Goal: Task Accomplishment & Management: Contribute content

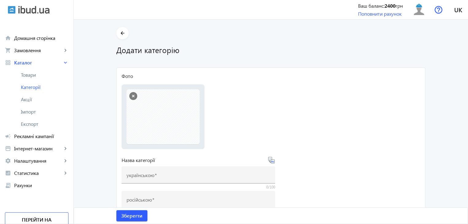
click at [131, 96] on button "button" at bounding box center [133, 96] width 8 height 8
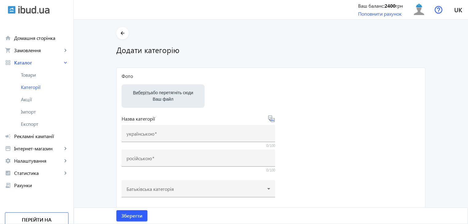
click at [150, 95] on label "Виберіть або перетягніть сюди Ваш файл" at bounding box center [163, 96] width 73 height 17
click at [150, 95] on input "Виберіть або перетягніть сюди Ваш файл" at bounding box center [163, 96] width 73 height 7
type input "C:\fakepath\1000006451.jpg"
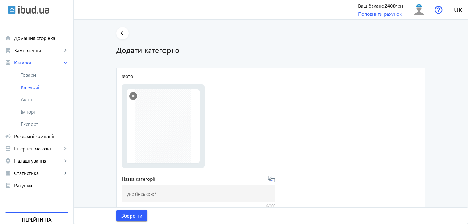
click at [130, 95] on button "button" at bounding box center [133, 96] width 8 height 8
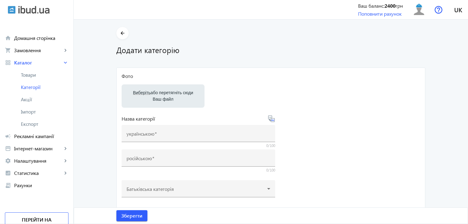
click at [163, 96] on label "Виберіть або перетягніть сюди Ваш файл" at bounding box center [163, 96] width 73 height 17
click at [163, 96] on input "Виберіть або перетягніть сюди Ваш файл" at bounding box center [163, 96] width 73 height 7
type input "C:\fakepath\1000006455.jpg"
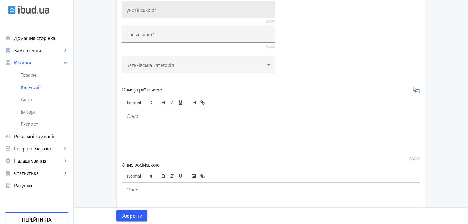
scroll to position [123, 0]
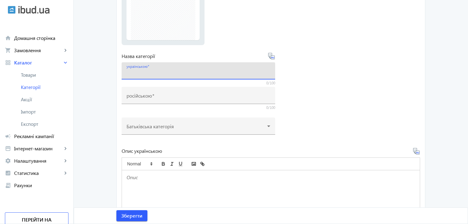
click at [161, 70] on input "українською" at bounding box center [199, 73] width 144 height 6
type input "п"
drag, startPoint x: 165, startPoint y: 74, endPoint x: 124, endPoint y: 76, distance: 40.9
click at [124, 76] on div "українською Профлист ПК 20, ПС 20" at bounding box center [199, 70] width 154 height 17
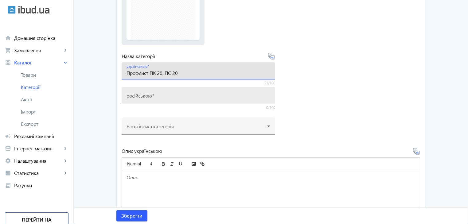
type input "Профлист ПК 20, ПС 20"
click at [152, 97] on span at bounding box center [153, 95] width 2 height 6
click at [152, 97] on input "російською" at bounding box center [199, 97] width 144 height 6
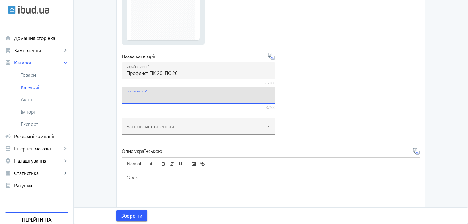
paste input "Профлист ПК 20, ПС 20"
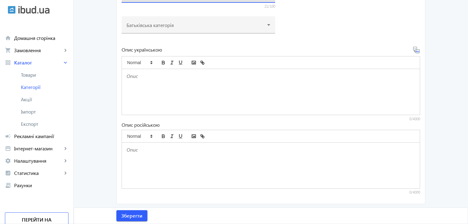
scroll to position [224, 0]
type input "Профлист ПК 20, ПС 20"
click at [140, 87] on div at bounding box center [271, 92] width 298 height 46
click at [394, 98] on div at bounding box center [271, 92] width 298 height 46
click at [150, 163] on div at bounding box center [271, 165] width 298 height 46
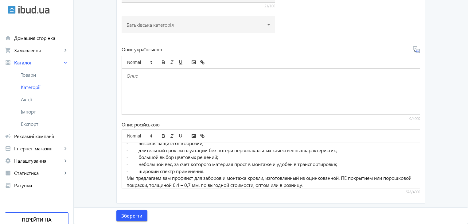
scroll to position [0, 0]
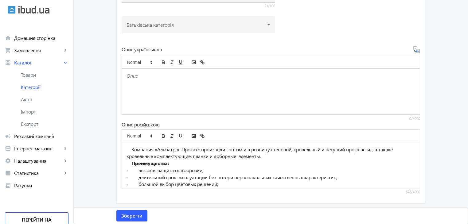
click at [157, 98] on div at bounding box center [271, 92] width 298 height 46
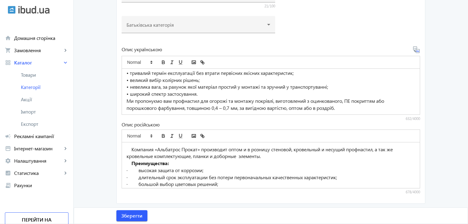
scroll to position [31, 0]
click at [133, 214] on span "Зберегти" at bounding box center [131, 216] width 21 height 7
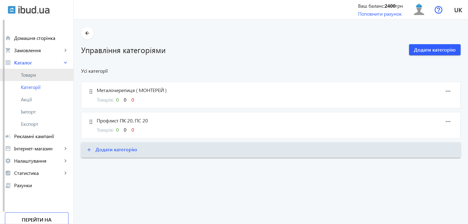
click at [31, 74] on span "Товари" at bounding box center [45, 75] width 48 height 6
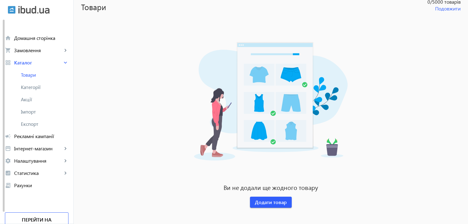
scroll to position [48, 0]
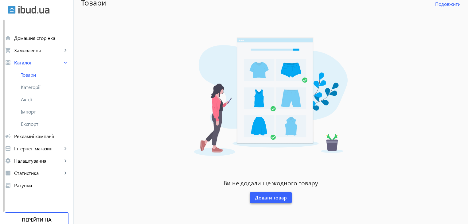
click at [261, 196] on span "Додати товар" at bounding box center [271, 197] width 32 height 7
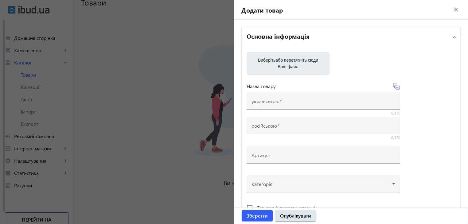
click at [275, 60] on label "Виберіть або перетягніть сюди Ваш файл" at bounding box center [288, 63] width 73 height 17
click at [275, 60] on input "Виберіть або перетягніть сюди Ваш файл" at bounding box center [288, 63] width 73 height 7
type input "C:\fakepath\1000006454.jpg"
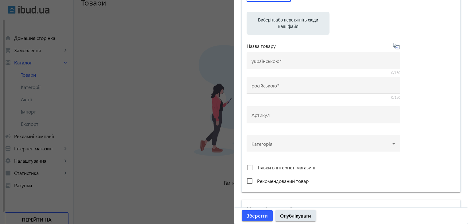
scroll to position [92, 0]
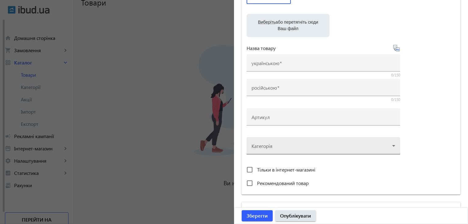
click at [388, 144] on div at bounding box center [324, 143] width 144 height 22
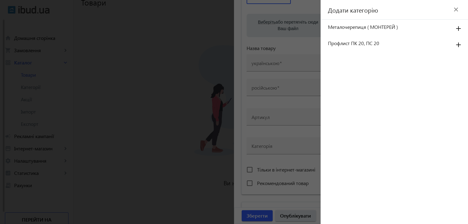
click at [350, 28] on span "Металочерепиця ( МОНТЕРЕЙ )" at bounding box center [387, 27] width 119 height 7
click at [458, 28] on mat-icon "add" at bounding box center [458, 28] width 15 height 11
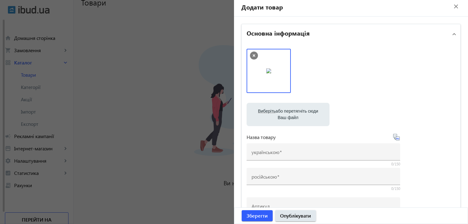
scroll to position [0, 0]
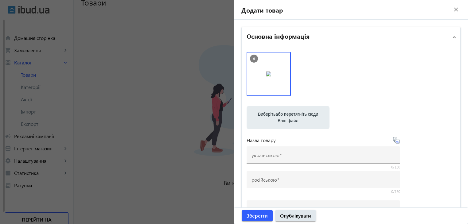
click at [283, 115] on label "Виберіть або перетягніть сюди Ваш файл" at bounding box center [288, 117] width 73 height 17
click at [283, 115] on input "Виберіть або перетягніть сюди Ваш файл" at bounding box center [288, 118] width 73 height 7
type input "C:\fakepath\1.jpg"
click at [290, 115] on label "Виберіть або перетягніть сюди Ваш файл" at bounding box center [288, 117] width 73 height 17
click at [290, 115] on input "Виберіть або перетягніть сюди Ваш файл" at bounding box center [288, 118] width 73 height 7
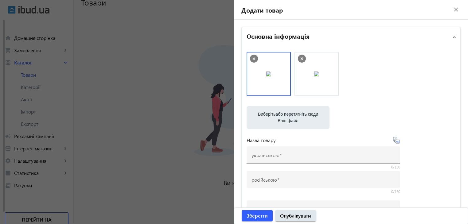
type input "C:\fakepath\zavod-al_batros-metallocherepitca-profnastil.-352907b.jpg"
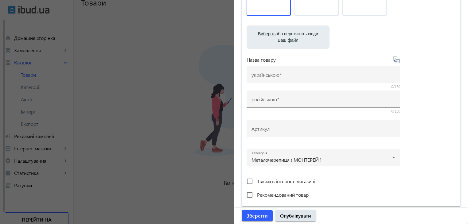
scroll to position [92, 0]
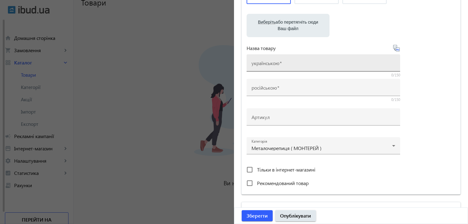
click at [262, 63] on mat-label "українською" at bounding box center [266, 63] width 28 height 6
click at [262, 63] on input "українською" at bounding box center [324, 65] width 144 height 6
drag, startPoint x: 319, startPoint y: 66, endPoint x: 242, endPoint y: 75, distance: 77.6
click at [242, 75] on div "Виберіть або перетягніть сюди Ваш файл zavod-al_batros-metallocherepitca-profna…" at bounding box center [351, 75] width 219 height 240
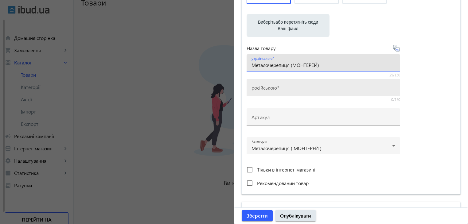
type input "Металочерепиця (МОНТЕРЕЙ)"
click at [264, 85] on mat-label "російською" at bounding box center [264, 87] width 25 height 6
click at [264, 86] on input "російською" at bounding box center [324, 89] width 144 height 6
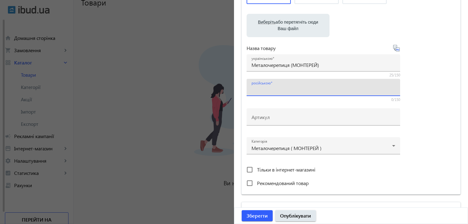
paste input "Металочерепиця (МОНТЕРЕЙ)"
click at [263, 91] on input "Металочерепиця (МОНТЕРЕЙ)" at bounding box center [324, 89] width 144 height 6
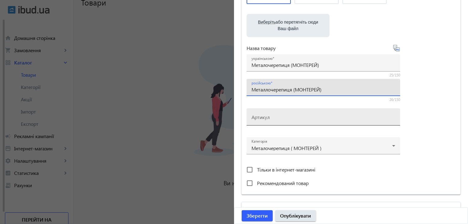
type input "Металлочерепиця (МОНТЕРЕЙ)"
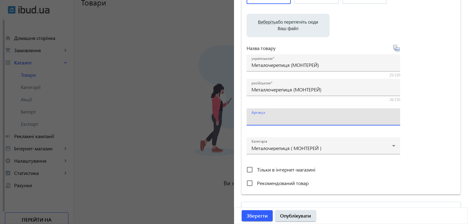
click at [279, 118] on input "Артикул" at bounding box center [324, 119] width 144 height 6
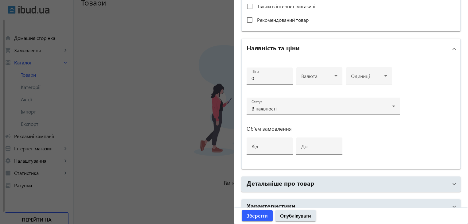
scroll to position [276, 0]
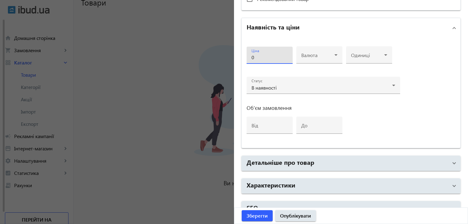
click at [258, 58] on input "0" at bounding box center [270, 57] width 36 height 6
click at [261, 55] on input "212" at bounding box center [270, 57] width 36 height 6
type input "212"
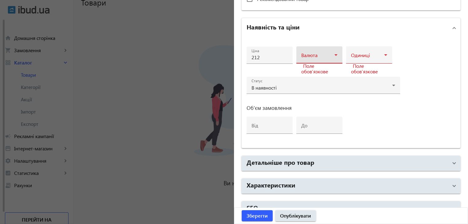
click at [335, 53] on icon at bounding box center [335, 54] width 7 height 7
click at [308, 70] on mat-option "грн" at bounding box center [318, 72] width 46 height 15
click at [384, 53] on icon at bounding box center [385, 54] width 7 height 7
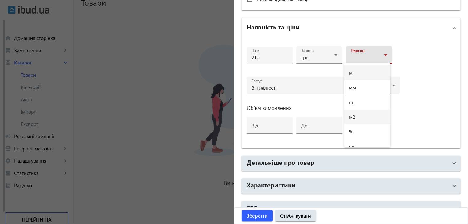
click at [357, 121] on mat-option "м2" at bounding box center [367, 117] width 46 height 15
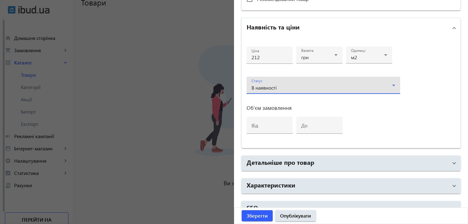
click at [392, 84] on icon at bounding box center [393, 85] width 7 height 7
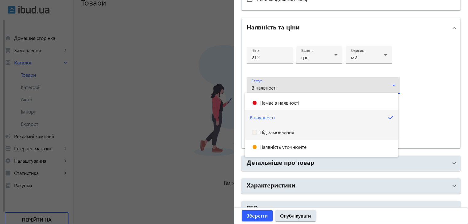
click at [274, 132] on span "Під замовлення" at bounding box center [276, 132] width 35 height 5
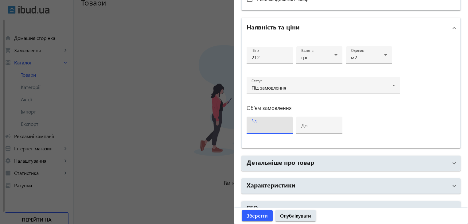
click at [267, 124] on input "від" at bounding box center [270, 127] width 36 height 6
type input "15"
click at [313, 128] on input "до" at bounding box center [319, 127] width 36 height 6
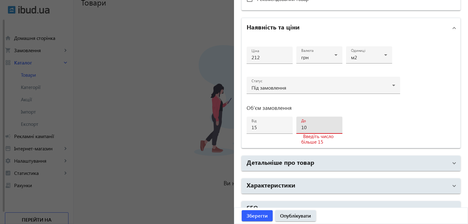
type input "1"
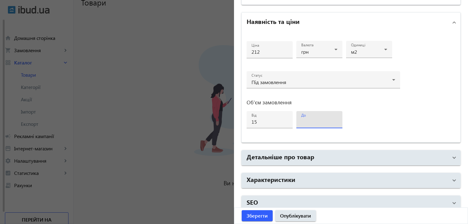
scroll to position [287, 0]
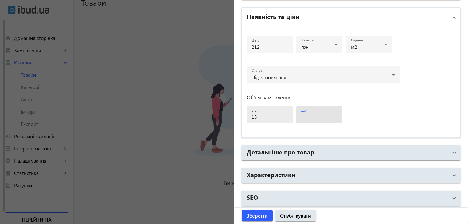
click at [263, 119] on div "від 15" at bounding box center [270, 114] width 36 height 17
type input "1"
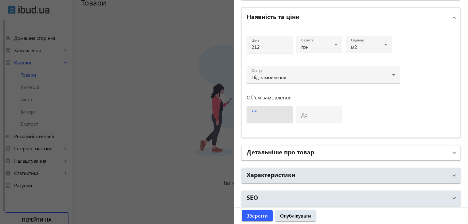
click at [448, 151] on span "Детальніше про товар" at bounding box center [350, 152] width 206 height 11
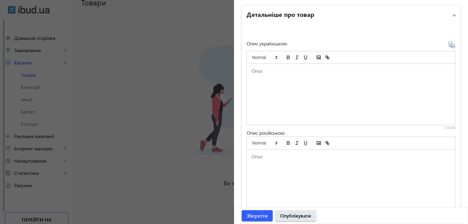
scroll to position [440, 0]
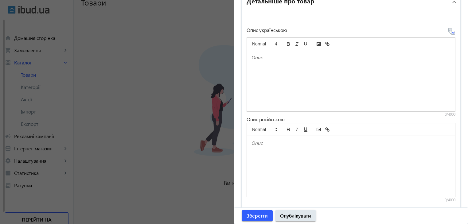
click at [275, 158] on div at bounding box center [351, 166] width 208 height 61
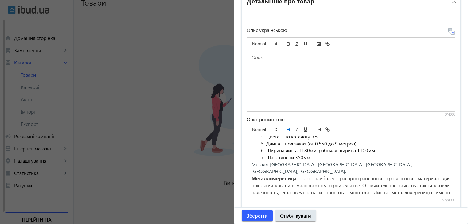
scroll to position [0, 0]
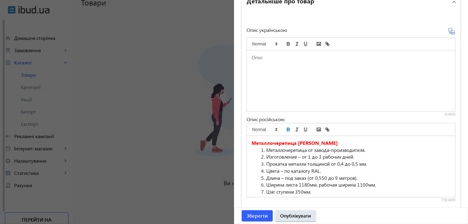
click at [262, 67] on div at bounding box center [351, 80] width 208 height 61
click at [281, 69] on div at bounding box center [351, 80] width 208 height 61
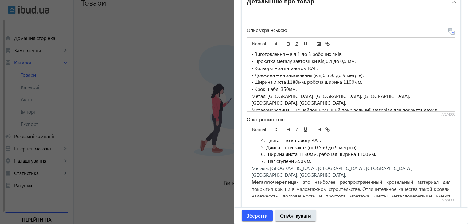
scroll to position [31, 0]
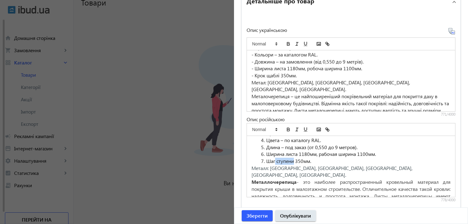
drag, startPoint x: 274, startPoint y: 160, endPoint x: 292, endPoint y: 161, distance: 18.4
click at [292, 161] on span "Шаг ступени 350мм." at bounding box center [288, 161] width 45 height 6
click at [294, 162] on span "Шаг ступени 350мм." at bounding box center [288, 161] width 45 height 6
drag, startPoint x: 293, startPoint y: 160, endPoint x: 275, endPoint y: 162, distance: 17.9
click at [275, 162] on span "Шаг ступени 350мм." at bounding box center [288, 161] width 45 height 6
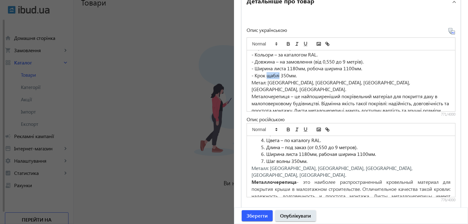
drag, startPoint x: 265, startPoint y: 74, endPoint x: 278, endPoint y: 75, distance: 12.6
click at [278, 75] on p "- Крок щаблі 350мм." at bounding box center [351, 75] width 199 height 7
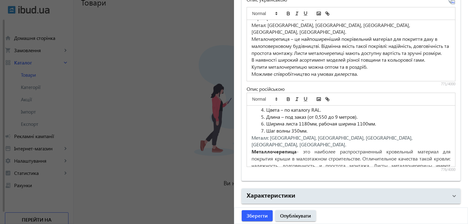
scroll to position [471, 0]
click at [262, 215] on span "Зберегти" at bounding box center [257, 216] width 21 height 7
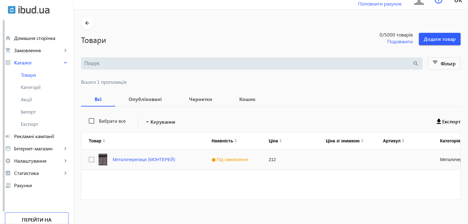
scroll to position [14, 0]
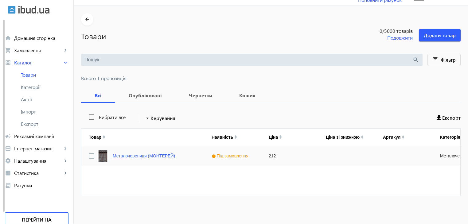
click at [127, 155] on link "Металочерепиця (МОНТЕРЕЙ)" at bounding box center [144, 156] width 62 height 5
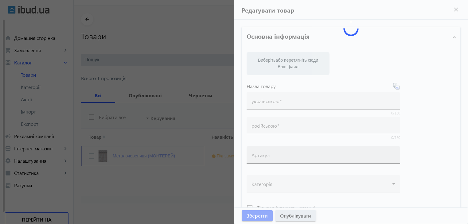
type input "Металочерепиця (МОНТЕРЕЙ)"
type input "Металлочерепиця (МОНТЕРЕЙ)"
type input "212"
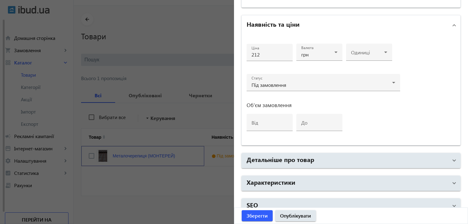
scroll to position [287, 0]
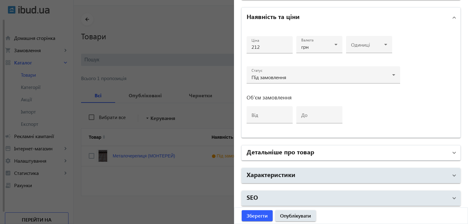
click at [276, 151] on h2 "Детальніше про товар" at bounding box center [281, 151] width 68 height 9
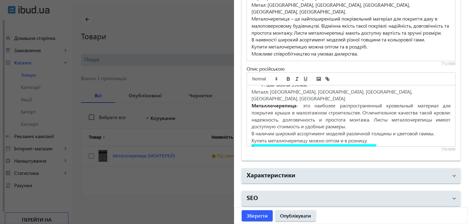
scroll to position [58, 0]
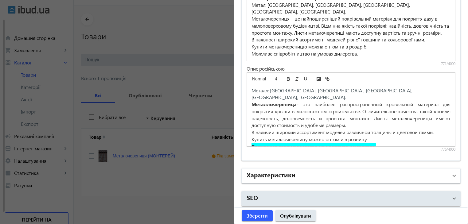
click at [283, 174] on h2 "Характеристики" at bounding box center [271, 174] width 49 height 9
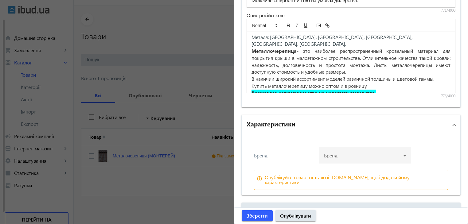
scroll to position [552, 0]
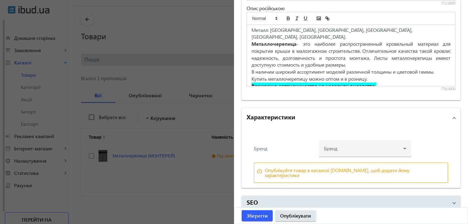
click at [263, 147] on div "Бренд" at bounding box center [284, 148] width 61 height 5
click at [329, 147] on div at bounding box center [365, 146] width 82 height 22
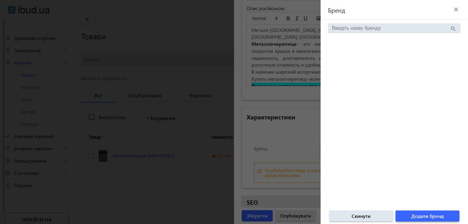
click at [428, 217] on span "Додати бренд" at bounding box center [427, 216] width 33 height 7
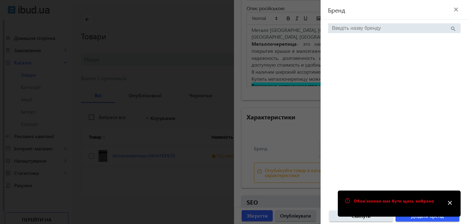
click at [450, 201] on mat-icon "close" at bounding box center [449, 202] width 9 height 9
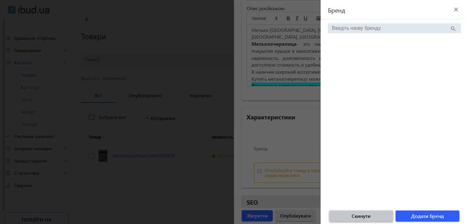
drag, startPoint x: 367, startPoint y: 216, endPoint x: 353, endPoint y: 216, distance: 13.2
click at [367, 216] on span "Скинути" at bounding box center [361, 216] width 19 height 7
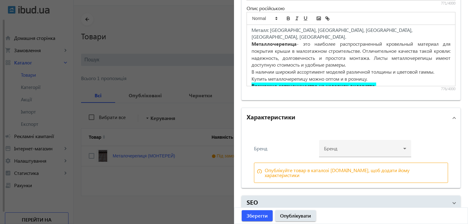
click at [262, 146] on div "Бренд" at bounding box center [284, 148] width 61 height 5
click at [392, 168] on div "Опублікуйте товар в каталозі [DOMAIN_NAME], щоб додати йому характеристики" at bounding box center [355, 173] width 181 height 10
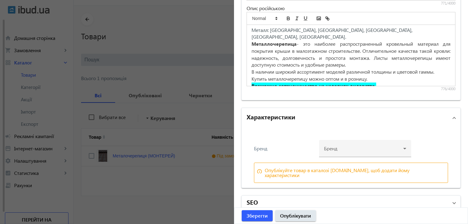
click at [301, 200] on mat-panel-title "SEO" at bounding box center [347, 203] width 201 height 11
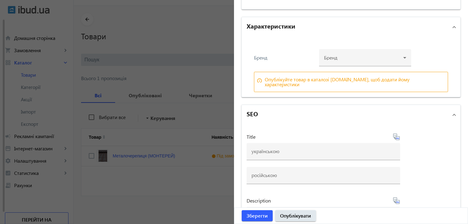
scroll to position [612, 0]
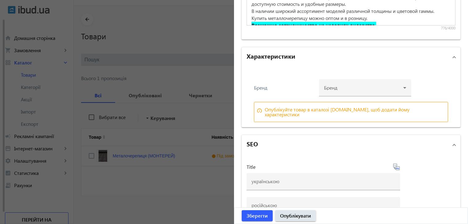
click at [269, 139] on mat-panel-title "SEO" at bounding box center [347, 144] width 201 height 11
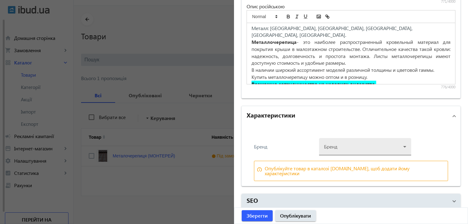
scroll to position [552, 0]
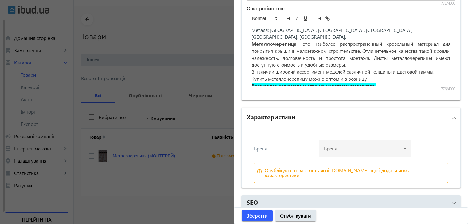
click at [271, 146] on div "Бренд" at bounding box center [284, 148] width 61 height 5
click at [267, 169] on div "Опублікуйте товар в каталозі [DOMAIN_NAME], щоб додати йому характеристики" at bounding box center [355, 173] width 181 height 10
click at [396, 148] on div at bounding box center [365, 146] width 82 height 22
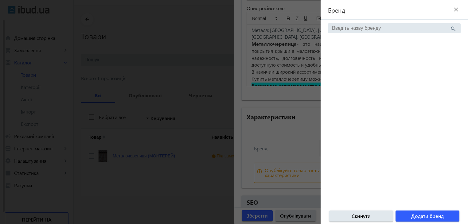
click at [386, 30] on input "search" at bounding box center [391, 28] width 118 height 6
click at [452, 28] on mat-icon "search" at bounding box center [453, 28] width 6 height 6
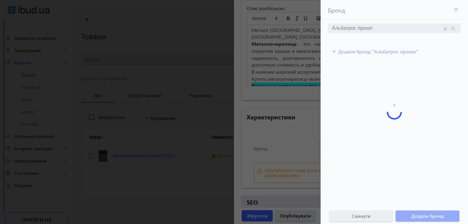
drag, startPoint x: 367, startPoint y: 29, endPoint x: 367, endPoint y: 52, distance: 23.3
click at [367, 29] on loading-spinner "Бренд close Альбатрос прокат close search add Додати бренд "Альбатрос прокат" С…" at bounding box center [394, 112] width 147 height 224
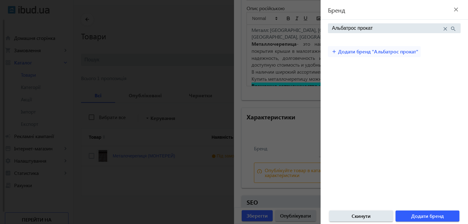
type input "Альбатрос прокат"
click at [380, 52] on span "Додати бренд "Альбатрос прокат"" at bounding box center [378, 51] width 80 height 7
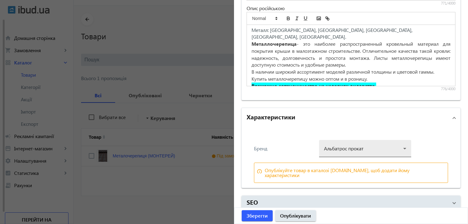
click at [403, 145] on div at bounding box center [365, 146] width 82 height 22
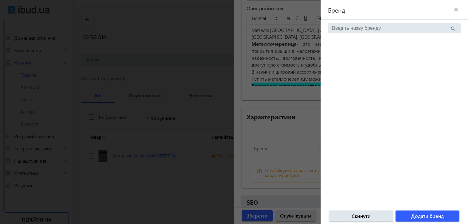
click at [370, 29] on input "search" at bounding box center [391, 28] width 118 height 6
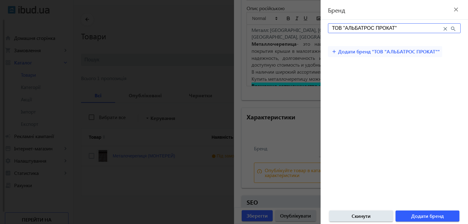
type input "ТОВ "АЛЬБАТРОС ПРОКАТ""
click at [382, 51] on span "Додати бренд "ТОВ "АЛЬБАТРОС ПРОКАТ""" at bounding box center [389, 51] width 102 height 7
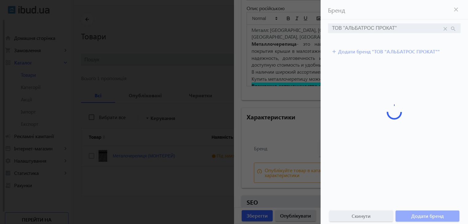
click at [371, 107] on div at bounding box center [394, 112] width 147 height 224
click at [455, 8] on div at bounding box center [394, 112] width 147 height 224
click at [456, 9] on div at bounding box center [394, 112] width 147 height 224
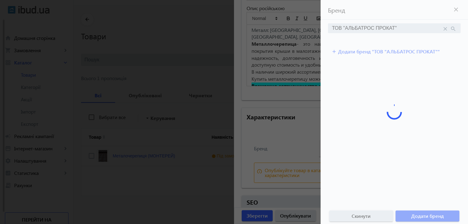
drag, startPoint x: 357, startPoint y: 213, endPoint x: 359, endPoint y: 216, distance: 3.5
click at [359, 215] on div at bounding box center [394, 112] width 147 height 224
click at [366, 216] on div at bounding box center [394, 112] width 147 height 224
click at [412, 213] on div at bounding box center [394, 112] width 147 height 224
click at [434, 213] on div at bounding box center [394, 112] width 147 height 224
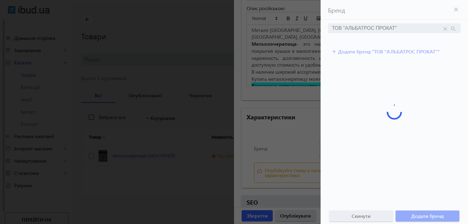
click at [370, 213] on div at bounding box center [394, 112] width 147 height 224
drag, startPoint x: 375, startPoint y: 164, endPoint x: 388, endPoint y: 145, distance: 23.3
click at [377, 160] on div at bounding box center [394, 112] width 147 height 224
click at [405, 117] on div at bounding box center [394, 112] width 147 height 224
drag, startPoint x: 279, startPoint y: 132, endPoint x: 279, endPoint y: 142, distance: 10.1
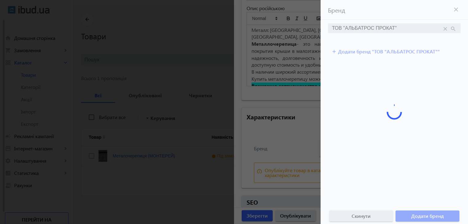
click at [279, 133] on div at bounding box center [234, 112] width 468 height 224
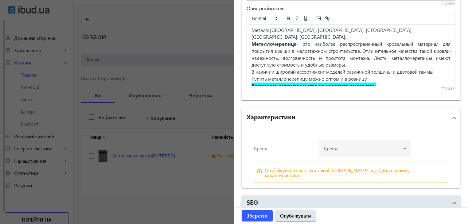
click at [279, 154] on div "[PERSON_NAME]" at bounding box center [351, 151] width 194 height 23
click at [393, 145] on div at bounding box center [365, 146] width 82 height 22
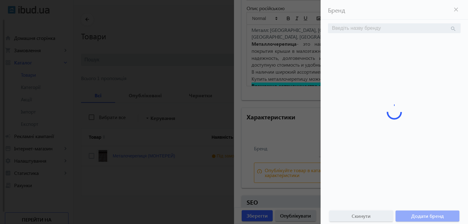
click at [283, 138] on div at bounding box center [234, 112] width 468 height 224
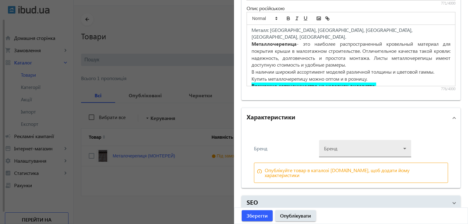
click at [355, 148] on div at bounding box center [365, 146] width 82 height 22
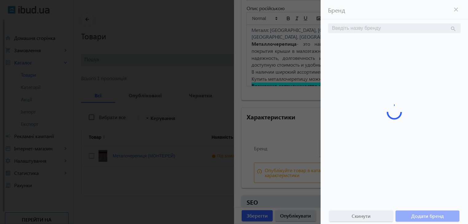
click at [284, 135] on div at bounding box center [234, 112] width 468 height 224
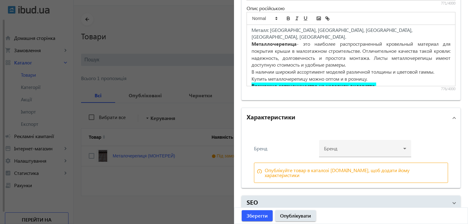
click at [357, 149] on div at bounding box center [365, 146] width 82 height 22
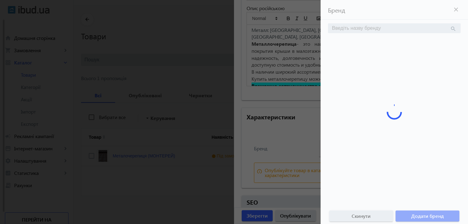
click at [373, 30] on div at bounding box center [394, 112] width 147 height 224
click at [372, 29] on div at bounding box center [394, 112] width 147 height 224
click at [277, 136] on div at bounding box center [234, 112] width 468 height 224
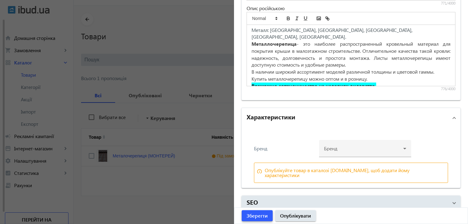
click at [253, 214] on span "Зберегти" at bounding box center [257, 216] width 21 height 7
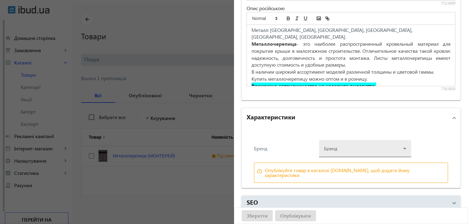
click at [358, 143] on div at bounding box center [365, 146] width 82 height 22
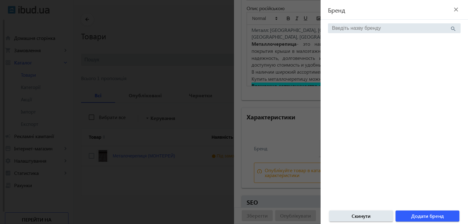
click at [379, 28] on input "search" at bounding box center [391, 28] width 118 height 6
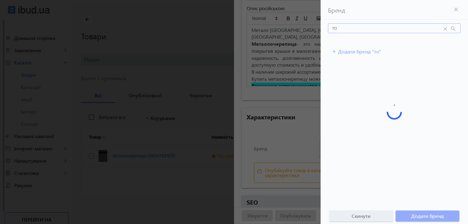
type input "т"
type input "ТОВ "АЛЬБАТРОС ПРОКАТ""
click at [454, 28] on div at bounding box center [394, 112] width 147 height 224
click at [267, 129] on div at bounding box center [234, 112] width 468 height 224
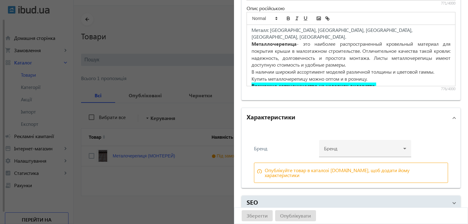
click at [207, 92] on div at bounding box center [234, 112] width 468 height 224
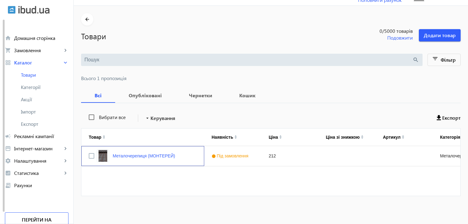
scroll to position [0, 0]
click at [258, 48] on main "arrow_back Товари 0 /5000 товарів Подовжити Додати товар search filter_list Філ…" at bounding box center [271, 108] width 394 height 190
click at [140, 155] on link "Металочерепиця (МОНТЕРЕЙ)" at bounding box center [144, 156] width 62 height 5
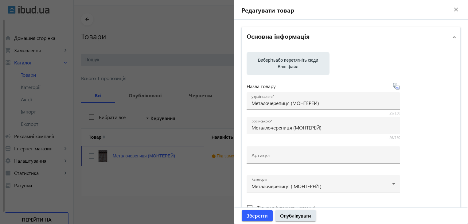
click at [140, 155] on mat-sidenav-container "arrow_back Товари 0 /5000 товарів Подовжити Додати товар search filter_list Філ…" at bounding box center [271, 115] width 394 height 219
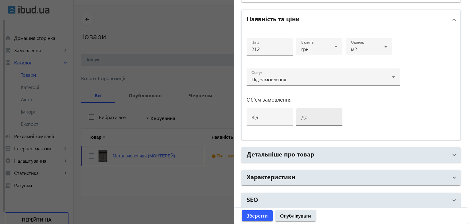
scroll to position [287, 0]
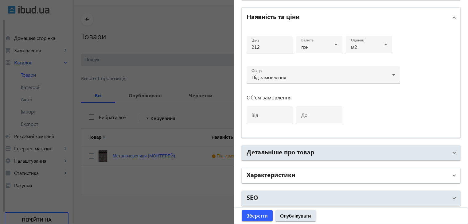
click at [289, 173] on h2 "Характеристики" at bounding box center [271, 174] width 49 height 9
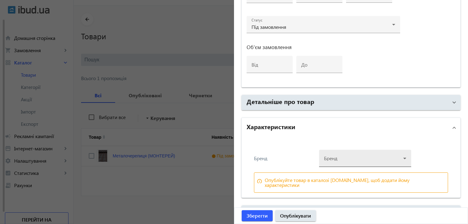
scroll to position [348, 0]
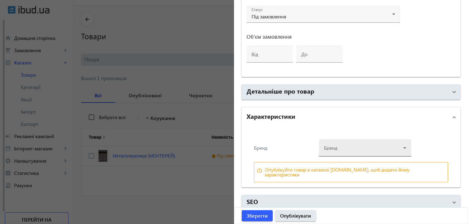
click at [341, 145] on div at bounding box center [365, 146] width 82 height 22
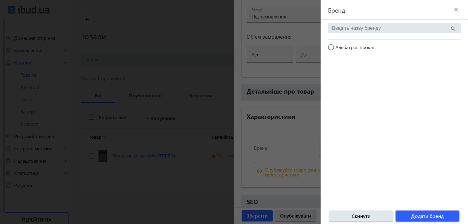
click at [332, 46] on input "Альбатрос прокат" at bounding box center [334, 50] width 12 height 12
radio input "true"
drag, startPoint x: 419, startPoint y: 216, endPoint x: 366, endPoint y: 213, distance: 52.9
click at [418, 216] on span "Додати бренд" at bounding box center [427, 216] width 33 height 7
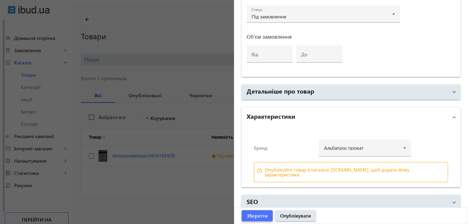
click at [258, 217] on span "Зберегти" at bounding box center [257, 216] width 21 height 7
click at [176, 174] on div at bounding box center [234, 112] width 468 height 224
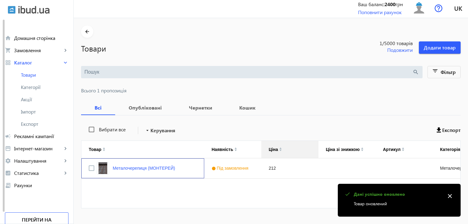
scroll to position [14, 0]
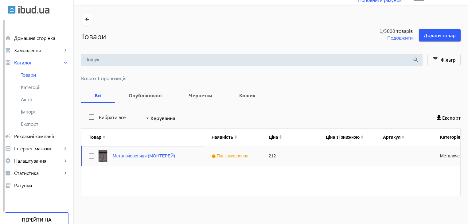
click at [183, 156] on div "Металочерепиця (МОНТЕРЕЙ)" at bounding box center [142, 156] width 123 height 20
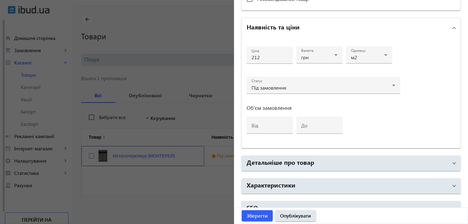
scroll to position [287, 0]
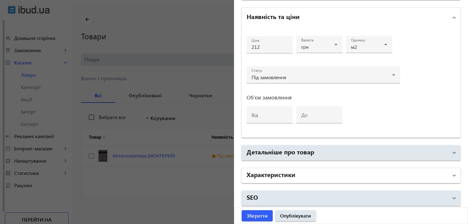
click at [287, 174] on h2 "Характеристики" at bounding box center [271, 174] width 49 height 9
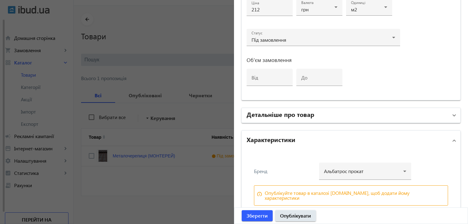
scroll to position [348, 0]
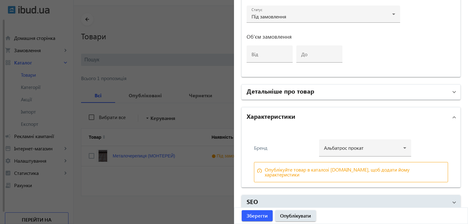
click at [319, 88] on mat-panel-title "Детальніше про товар" at bounding box center [347, 92] width 201 height 11
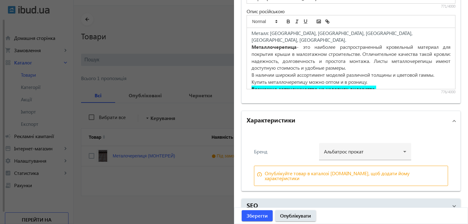
scroll to position [552, 0]
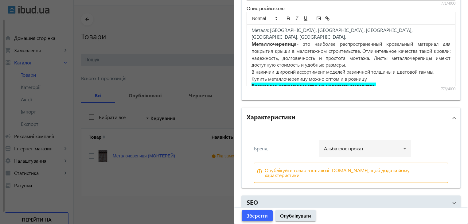
click at [257, 217] on span "Зберегти" at bounding box center [257, 216] width 21 height 7
click at [178, 178] on div at bounding box center [234, 112] width 468 height 224
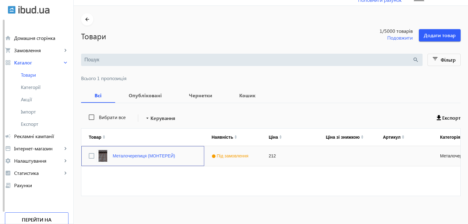
scroll to position [0, 0]
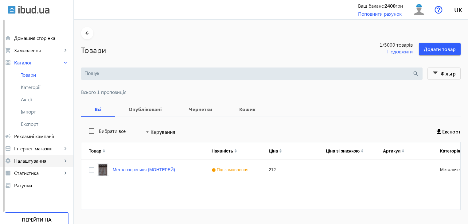
click at [30, 160] on span "Налаштування" at bounding box center [38, 161] width 48 height 6
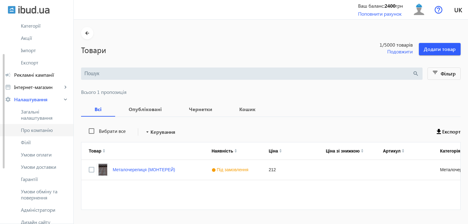
scroll to position [92, 0]
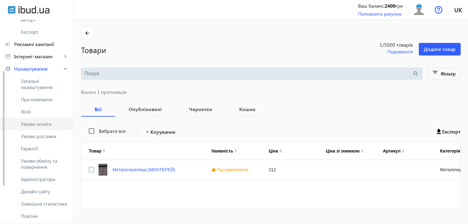
click at [48, 124] on span "Умови оплати" at bounding box center [45, 124] width 48 height 6
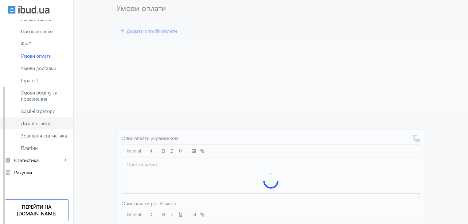
scroll to position [61, 0]
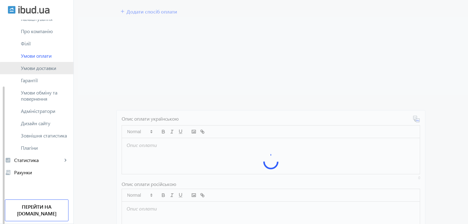
click at [54, 69] on span "Умови доставки" at bounding box center [45, 68] width 48 height 6
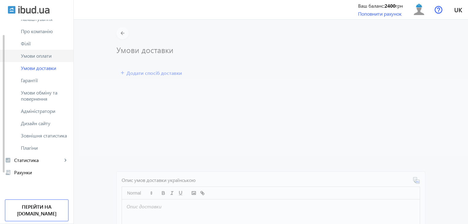
scroll to position [37, 0]
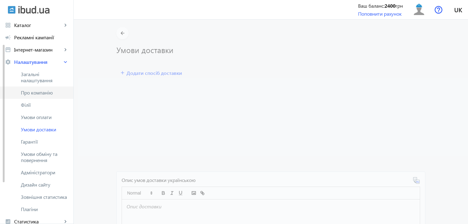
click at [47, 93] on span "Про компанію" at bounding box center [45, 93] width 48 height 6
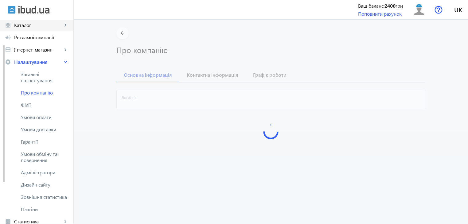
click at [24, 25] on span "Каталог" at bounding box center [38, 25] width 48 height 6
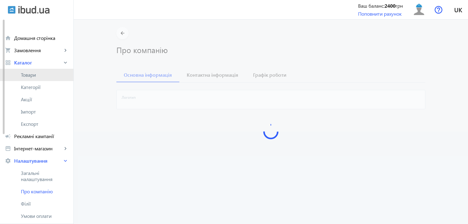
click at [28, 73] on span "Товари" at bounding box center [45, 75] width 48 height 6
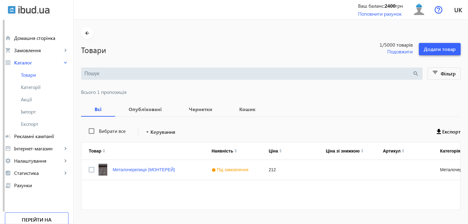
click at [430, 47] on span "Додати товар" at bounding box center [440, 49] width 32 height 7
click at [431, 51] on span "Додати товар" at bounding box center [440, 49] width 32 height 7
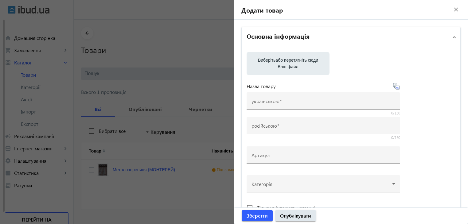
click at [279, 63] on label "Виберіть або перетягніть сюди Ваш файл" at bounding box center [288, 63] width 73 height 17
click at [279, 63] on input "Виберіть або перетягніть сюди Ваш файл" at bounding box center [288, 63] width 73 height 7
type input "C:\fakepath\1000006455.jpg"
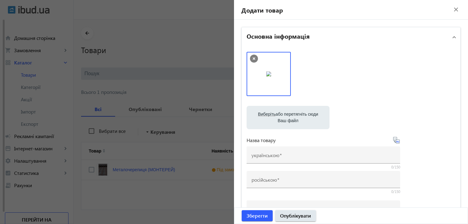
click at [277, 120] on label "Виберіть або перетягніть сюди Ваш файл" at bounding box center [288, 117] width 73 height 17
click at [277, 120] on input "Виберіть або перетягніть сюди Ваш файл" at bounding box center [288, 118] width 73 height 7
type input "C:\fakepath\1000006457.jpg"
click at [283, 116] on label "Виберіть або перетягніть сюди Ваш файл" at bounding box center [288, 117] width 73 height 17
click at [283, 116] on input "Виберіть або перетягніть сюди Ваш файл" at bounding box center [288, 118] width 73 height 7
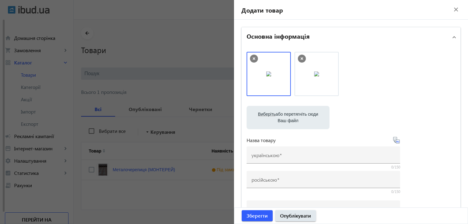
type input "C:\fakepath\images.jpg"
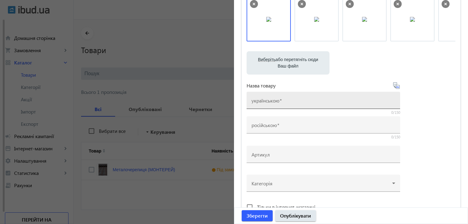
scroll to position [61, 0]
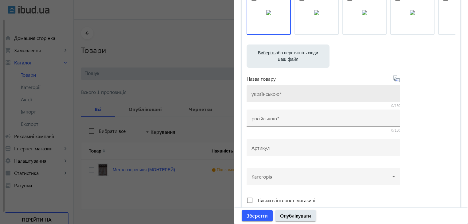
click at [291, 95] on input "українською" at bounding box center [324, 95] width 144 height 6
type input "п"
drag, startPoint x: 304, startPoint y: 96, endPoint x: 248, endPoint y: 102, distance: 55.9
click at [248, 102] on div "українською Профлист ПК 20, ПС 20" at bounding box center [324, 93] width 154 height 17
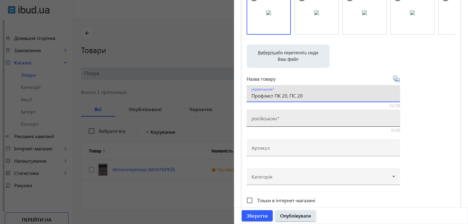
type input "Профлист ПК 20, ПС 20"
click at [259, 118] on mat-label "російською" at bounding box center [264, 118] width 25 height 6
click at [259, 118] on input "російською" at bounding box center [324, 120] width 144 height 6
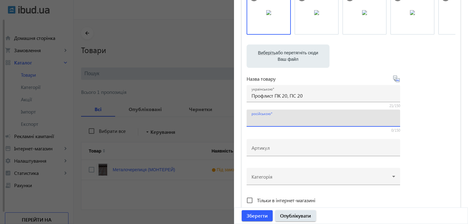
paste input "Профлист ПК 20, ПС 20"
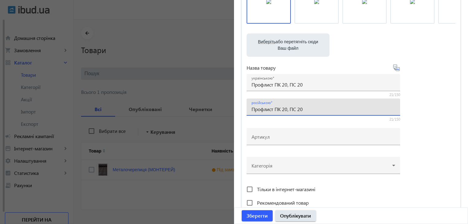
scroll to position [123, 0]
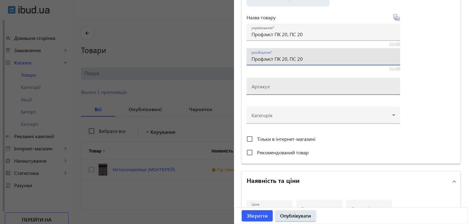
type input "Профлист ПК 20, ПС 20"
click at [293, 86] on input "Артикул" at bounding box center [324, 88] width 144 height 6
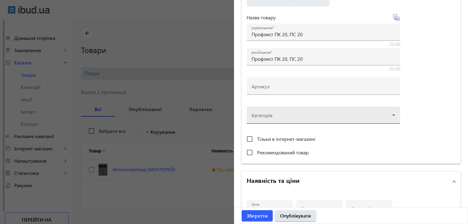
click at [389, 113] on div at bounding box center [324, 113] width 144 height 22
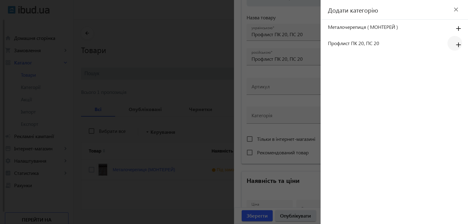
click at [458, 45] on mat-icon "add" at bounding box center [458, 45] width 15 height 11
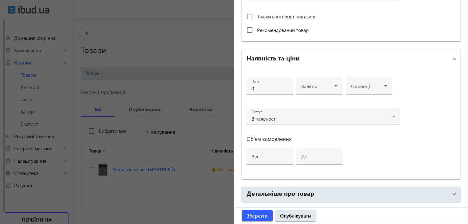
scroll to position [246, 0]
click at [262, 87] on input "0" at bounding box center [270, 88] width 36 height 6
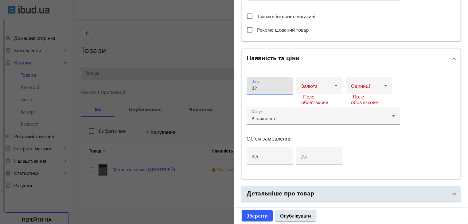
type input "0"
type input "216"
click at [334, 86] on icon at bounding box center [335, 85] width 7 height 7
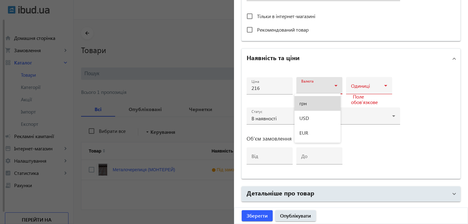
click at [322, 99] on mat-option "грн" at bounding box center [318, 103] width 46 height 15
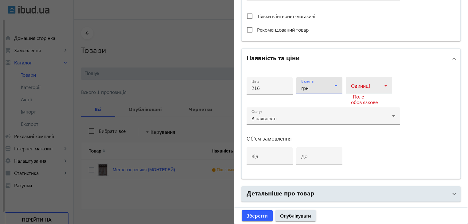
click at [379, 86] on span at bounding box center [367, 88] width 33 height 5
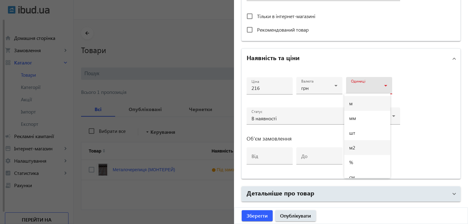
click at [359, 148] on mat-option "м2" at bounding box center [367, 147] width 46 height 15
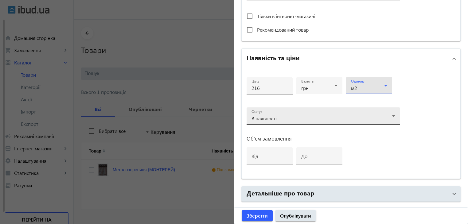
scroll to position [215, 0]
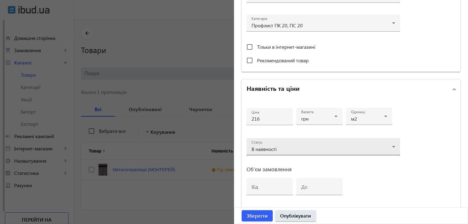
click at [392, 116] on div "Ціна 216 Валюта грн Одиниці м2 Статус В наявності Об'єм замовлення від до" at bounding box center [324, 154] width 154 height 100
click at [393, 147] on icon at bounding box center [393, 146] width 7 height 7
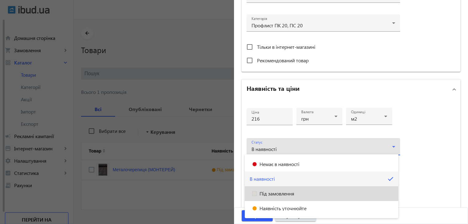
click at [280, 194] on span "Під замовлення" at bounding box center [276, 193] width 35 height 5
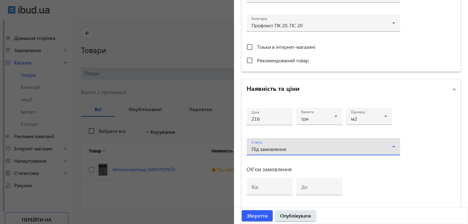
click at [384, 143] on div "Статус Під замовлення" at bounding box center [324, 146] width 144 height 17
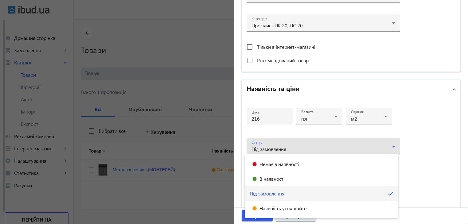
click at [384, 143] on div at bounding box center [234, 112] width 468 height 224
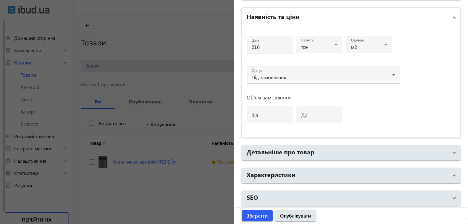
scroll to position [14, 0]
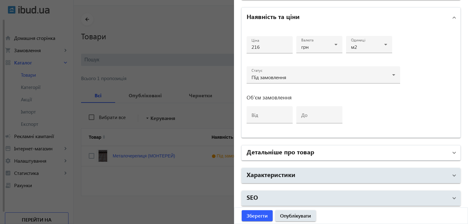
click at [453, 150] on span at bounding box center [454, 153] width 2 height 7
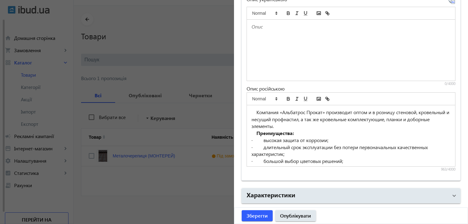
scroll to position [144, 0]
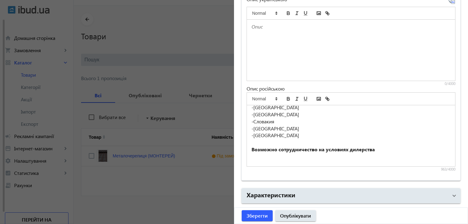
click at [409, 144] on div "Компания «Альбатрос Прокат» производит оптом и в розницу стеновой, кровельный и…" at bounding box center [351, 135] width 208 height 61
drag, startPoint x: 271, startPoint y: 142, endPoint x: 248, endPoint y: 143, distance: 23.1
click at [248, 143] on div "Компания «Альбатрос Прокат» производит оптом и в розницу стеновой, кровельный и…" at bounding box center [351, 135] width 208 height 61
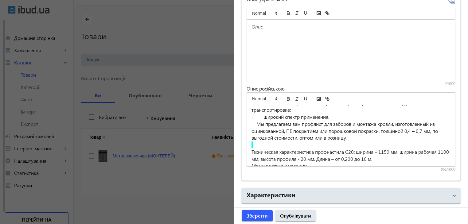
scroll to position [80, 0]
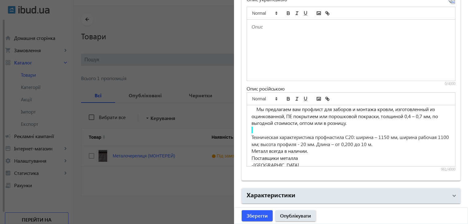
click at [258, 129] on p at bounding box center [351, 130] width 199 height 7
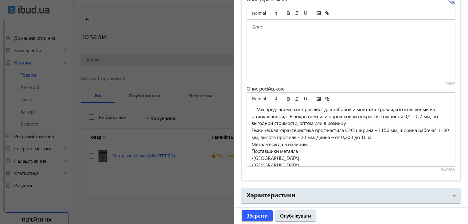
click at [298, 150] on p "Поставщики металла" at bounding box center [351, 151] width 199 height 7
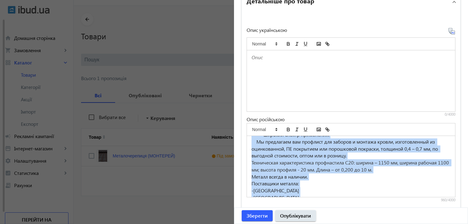
scroll to position [135, 0]
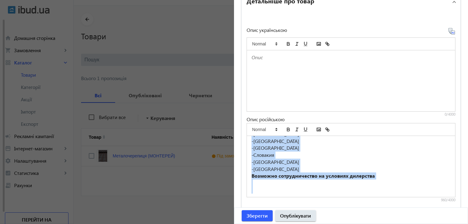
drag, startPoint x: 253, startPoint y: 142, endPoint x: 384, endPoint y: 176, distance: 135.9
click at [384, 176] on div "Компания «Альбатрос Прокат» производит оптом и в розницу стеновой, кровельный и…" at bounding box center [351, 166] width 208 height 61
copy div "Loremips «Dolorsita Consec» adipiscing elits d e tempori utlabore, etdolorema a…"
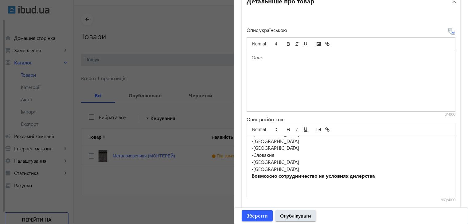
click at [272, 76] on div at bounding box center [351, 80] width 208 height 61
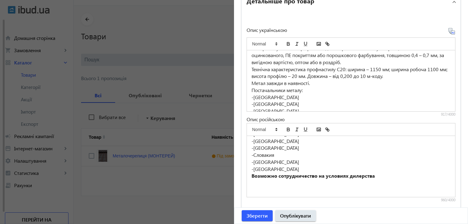
scroll to position [61, 0]
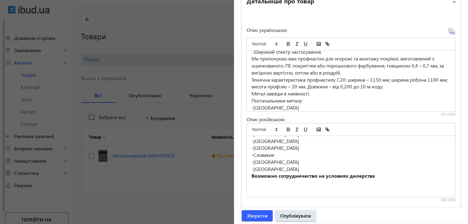
click at [339, 85] on p "Технічна характеристика профнастилу С20: ширина – 1150 мм; ширина робоча 1100 м…" at bounding box center [351, 83] width 199 height 14
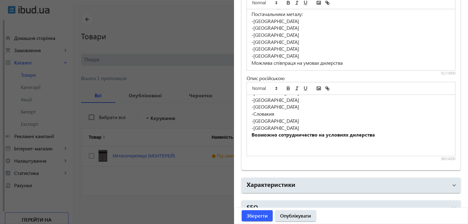
scroll to position [491, 0]
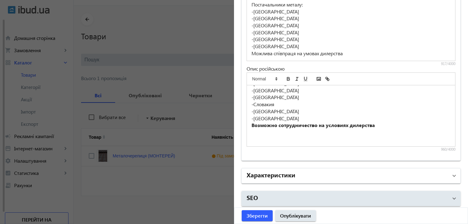
click at [436, 173] on mat-panel-title "Характеристики" at bounding box center [347, 175] width 201 height 11
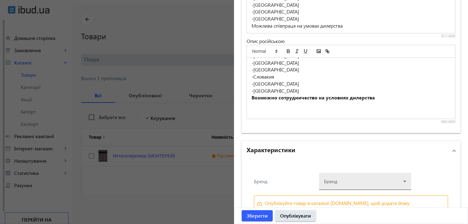
scroll to position [552, 0]
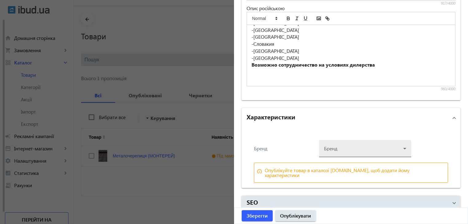
click at [387, 149] on div at bounding box center [365, 146] width 82 height 22
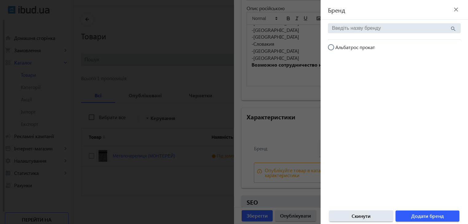
click at [359, 49] on span "Альбатрос прокат" at bounding box center [355, 47] width 40 height 6
click at [340, 49] on input "Альбатрос прокат" at bounding box center [334, 50] width 12 height 12
radio input "true"
click at [344, 48] on span "Альбатрос прокат" at bounding box center [355, 47] width 40 height 6
click at [340, 48] on input "Альбатрос прокат" at bounding box center [334, 50] width 12 height 12
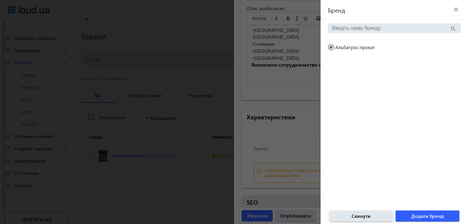
click at [330, 47] on input "Альбатрос прокат" at bounding box center [334, 50] width 12 height 12
click at [378, 29] on input "search" at bounding box center [391, 28] width 118 height 6
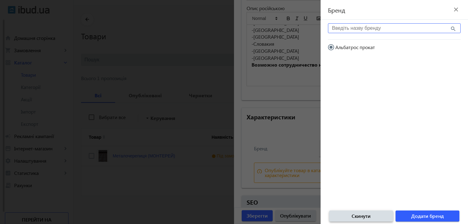
click at [368, 215] on span "Скинути" at bounding box center [361, 216] width 19 height 7
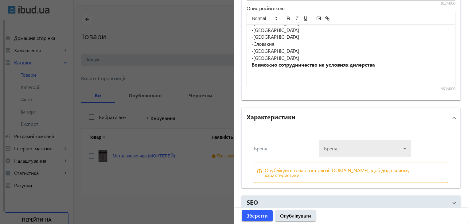
click at [341, 147] on div at bounding box center [365, 146] width 82 height 22
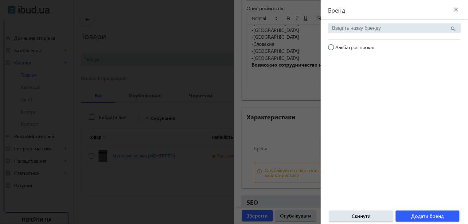
click at [377, 28] on input "search" at bounding box center [391, 28] width 118 height 6
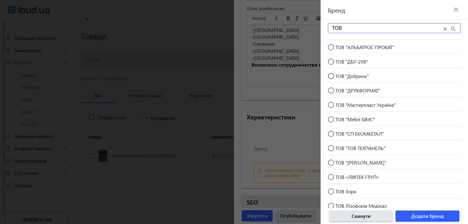
type input "ТОВ"
click at [332, 47] on input "ТОВ "АЛЬБАТРОС ПРОКАТ"" at bounding box center [334, 50] width 12 height 12
radio input "true"
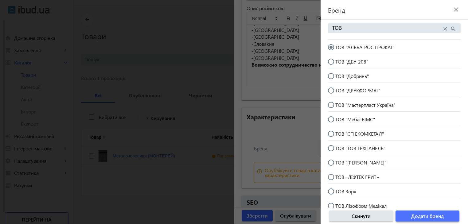
click at [427, 216] on span "Додати бренд" at bounding box center [427, 216] width 33 height 7
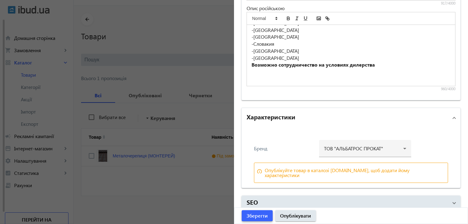
click at [259, 216] on span "Зберегти" at bounding box center [257, 216] width 21 height 7
click at [257, 217] on div "Зберегти Опублікувати" at bounding box center [350, 216] width 233 height 16
click at [144, 202] on div at bounding box center [234, 112] width 468 height 224
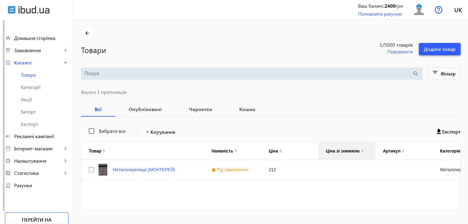
scroll to position [14, 0]
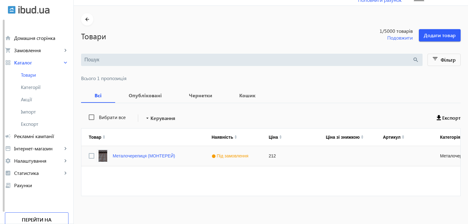
click at [101, 155] on img "Press SPACE to select this row." at bounding box center [103, 156] width 12 height 12
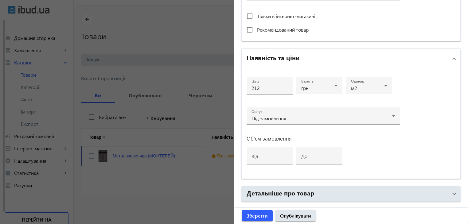
scroll to position [287, 0]
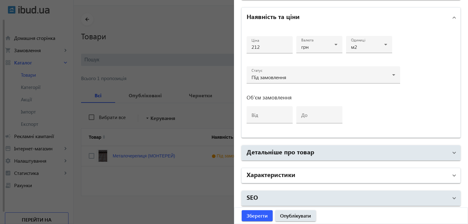
click at [447, 175] on span "Характеристики" at bounding box center [350, 175] width 206 height 11
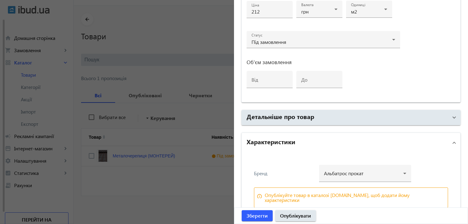
scroll to position [348, 0]
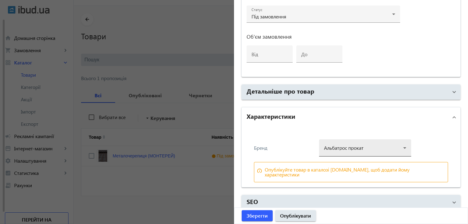
click at [403, 146] on div at bounding box center [365, 146] width 82 height 22
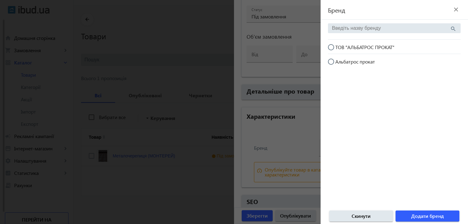
click at [332, 46] on input "ТОВ "АЛЬБАТРОС ПРОКАТ"" at bounding box center [334, 50] width 12 height 12
radio input "true"
click at [417, 214] on span "Додати бренд" at bounding box center [427, 216] width 33 height 7
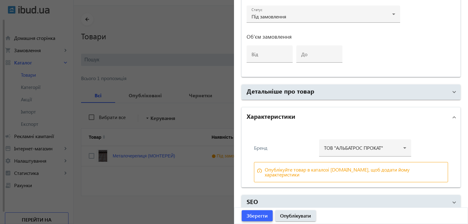
click at [258, 215] on span "Зберегти" at bounding box center [257, 216] width 21 height 7
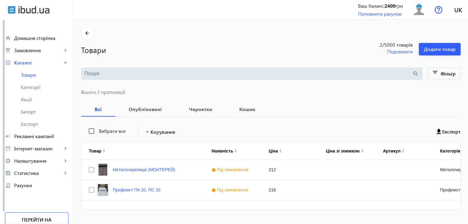
scroll to position [14, 0]
